Goal: Task Accomplishment & Management: Use online tool/utility

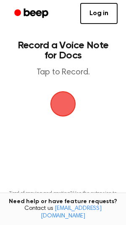
click at [67, 103] on span "button" at bounding box center [63, 104] width 24 height 24
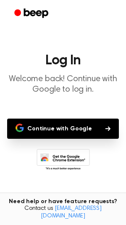
click at [58, 124] on button "Continue with Google" at bounding box center [63, 129] width 112 height 20
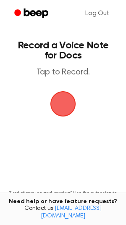
click at [62, 108] on span "button" at bounding box center [63, 104] width 27 height 27
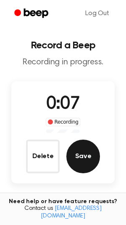
click at [80, 156] on button "Save" at bounding box center [84, 157] width 34 height 34
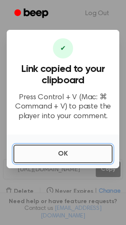
click at [55, 153] on button "OK" at bounding box center [62, 154] width 99 height 19
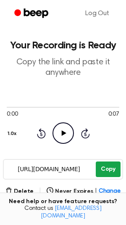
click at [114, 173] on button "Copy" at bounding box center [108, 170] width 25 height 16
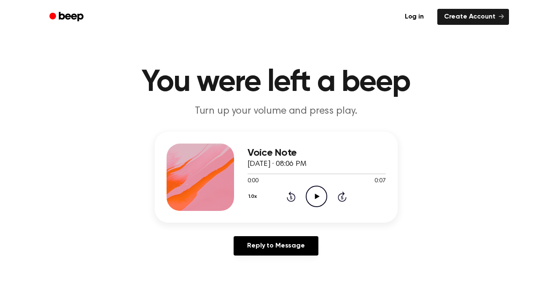
click at [318, 193] on icon "Play Audio" at bounding box center [316, 196] width 21 height 21
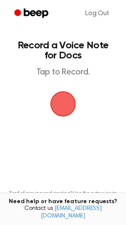
click at [65, 104] on span "button" at bounding box center [63, 104] width 44 height 44
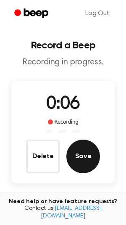
click at [83, 156] on button "Save" at bounding box center [84, 157] width 34 height 34
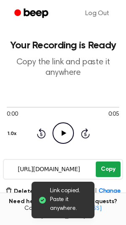
click at [106, 166] on button "Copy" at bounding box center [108, 170] width 25 height 16
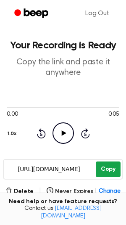
click at [112, 167] on button "Copy" at bounding box center [108, 170] width 25 height 16
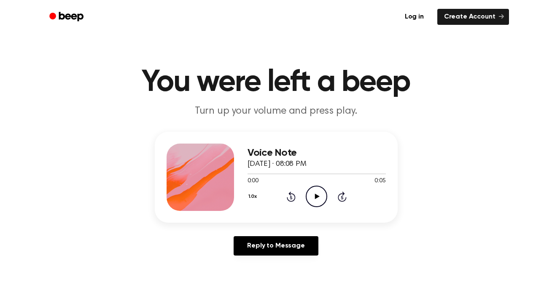
click at [317, 196] on icon at bounding box center [317, 196] width 5 height 5
click at [317, 196] on icon at bounding box center [316, 196] width 4 height 5
